Goal: Information Seeking & Learning: Learn about a topic

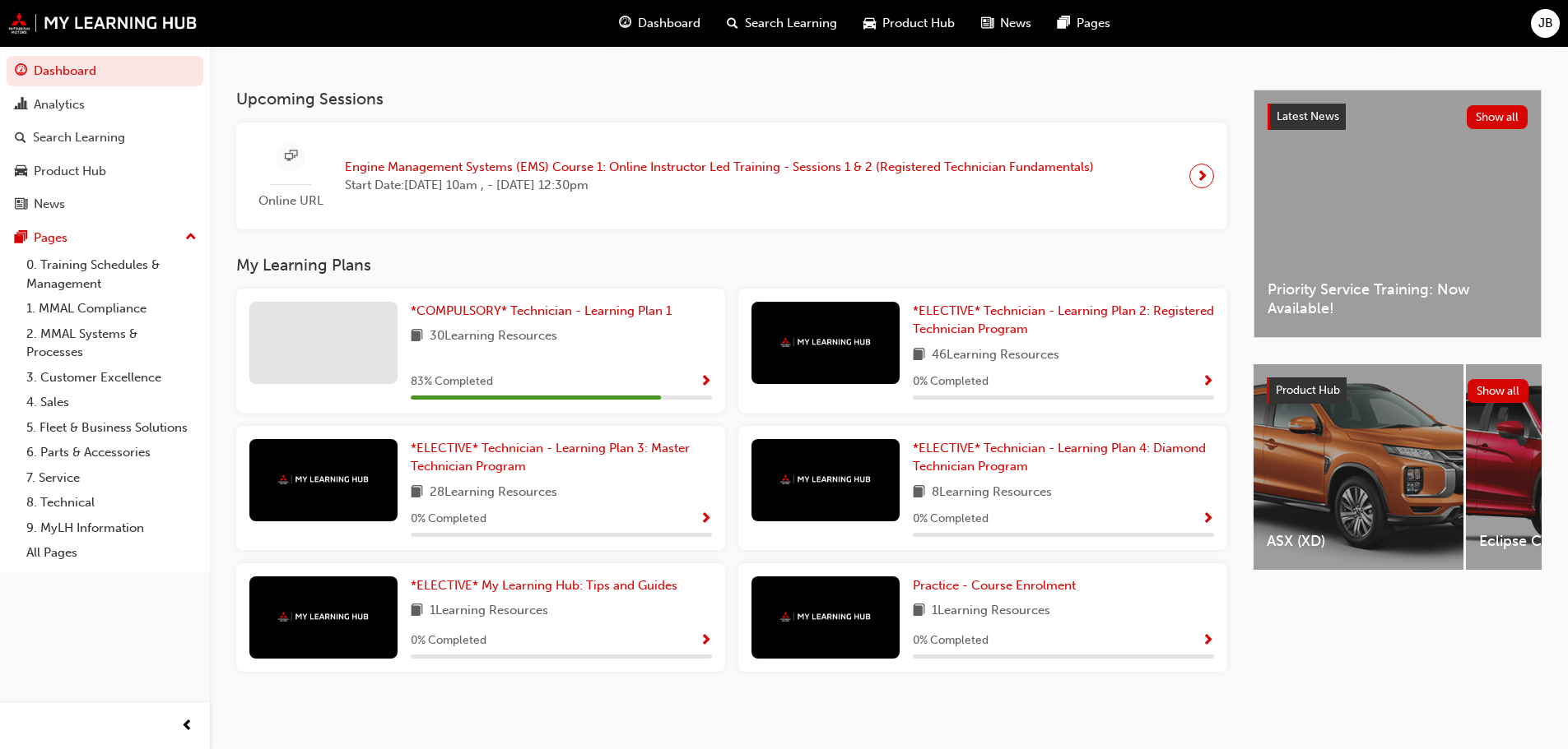
scroll to position [339, 0]
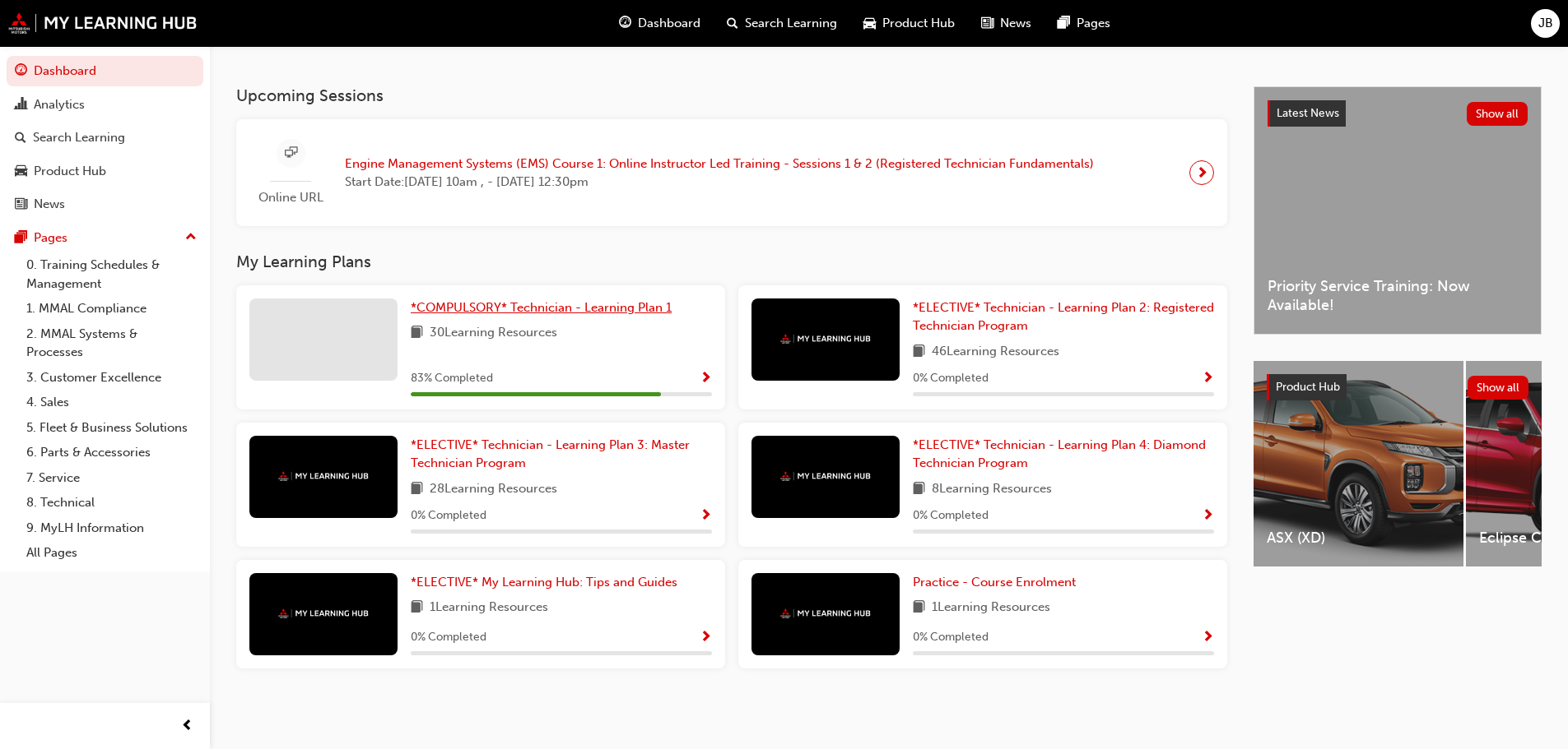
click at [547, 309] on span "*COMPULSORY* Technician - Learning Plan 1" at bounding box center [541, 307] width 261 height 15
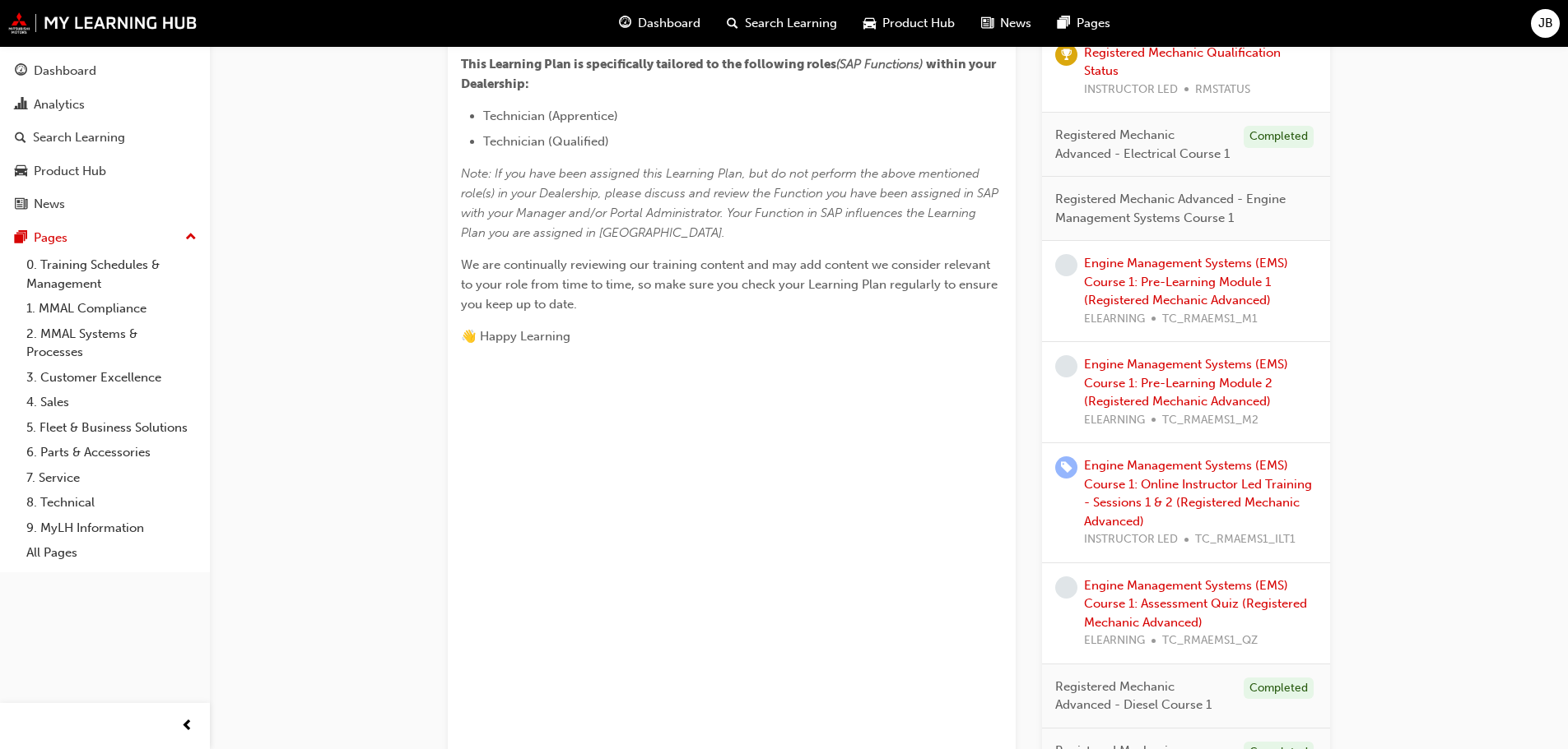
scroll to position [658, 0]
click at [1159, 268] on link "Engine Management Systems (EMS) Course 1: Pre-Learning Module 1 (Registered Mec…" at bounding box center [1185, 281] width 204 height 52
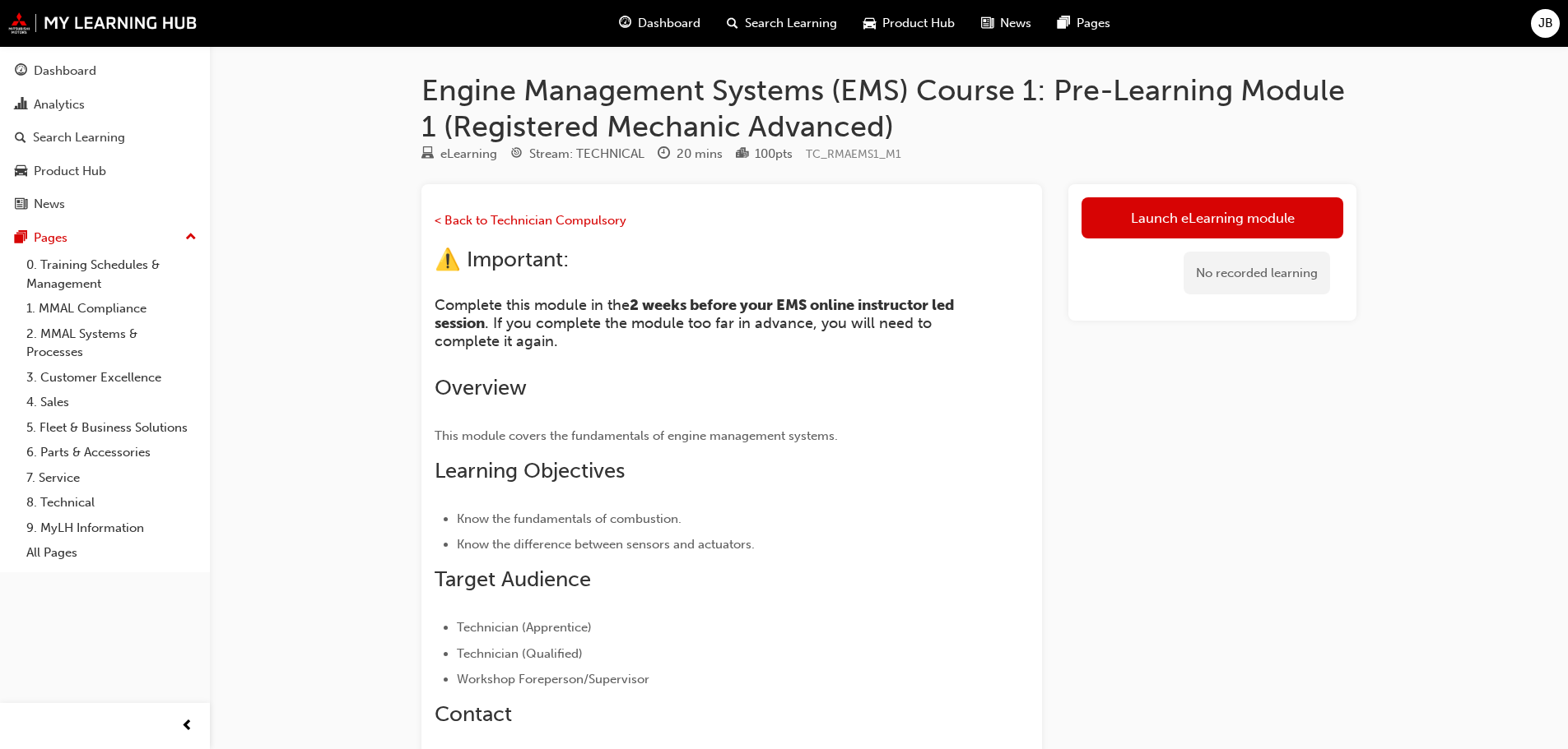
click at [655, 26] on span "Dashboard" at bounding box center [668, 23] width 63 height 19
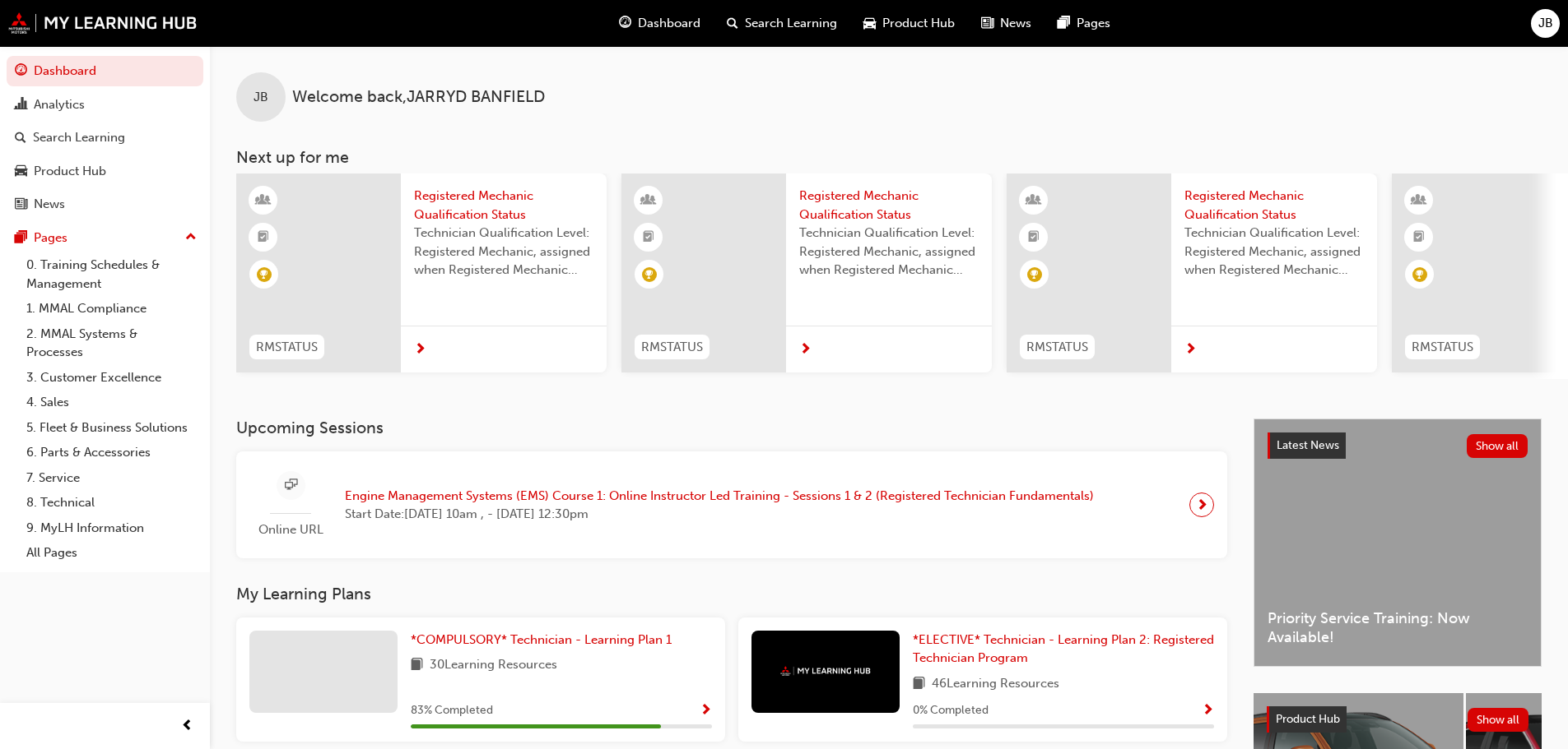
click at [1540, 23] on span "JB" at bounding box center [1545, 23] width 15 height 19
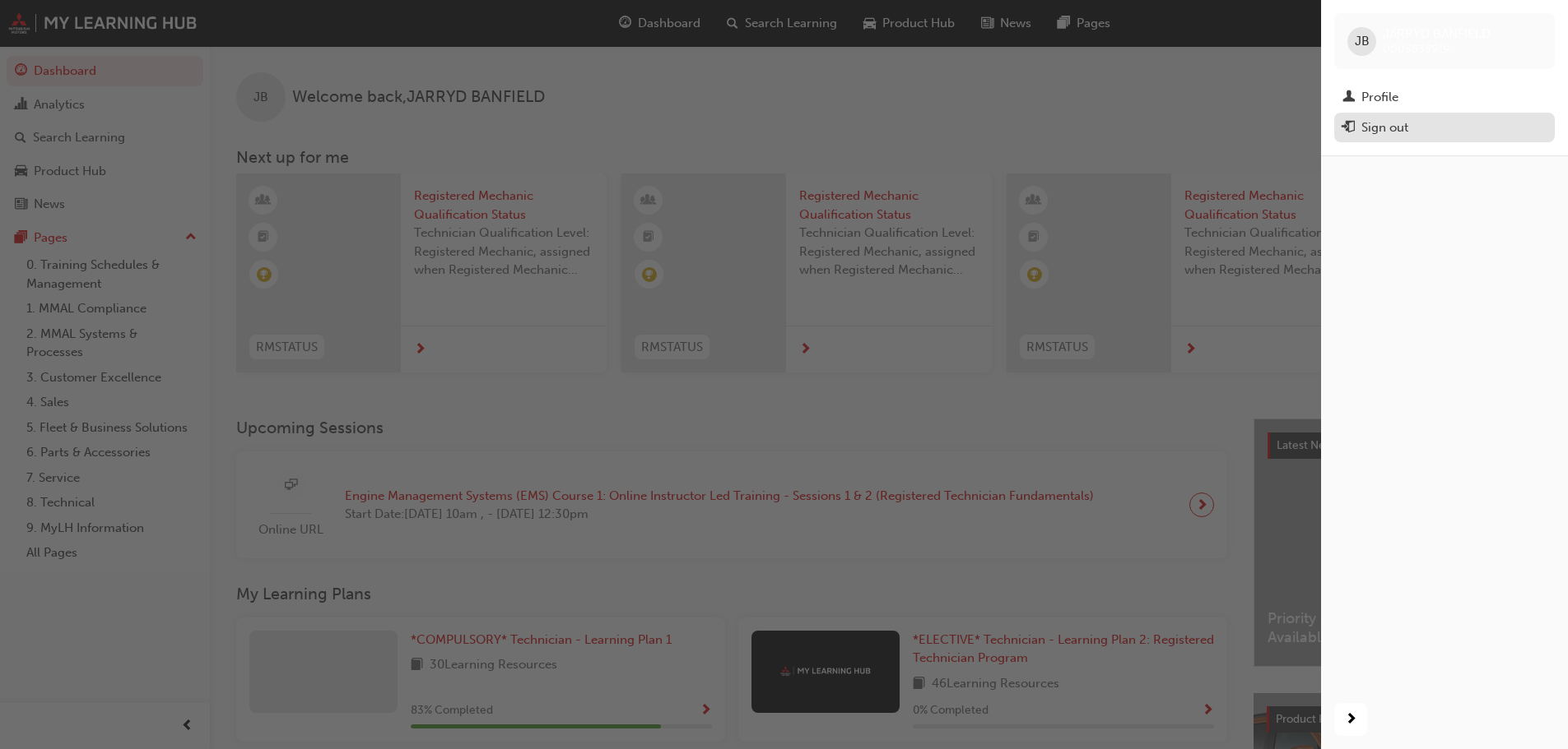
click at [1402, 121] on div "Sign out" at bounding box center [1384, 127] width 47 height 19
